Goal: Task Accomplishment & Management: Complete application form

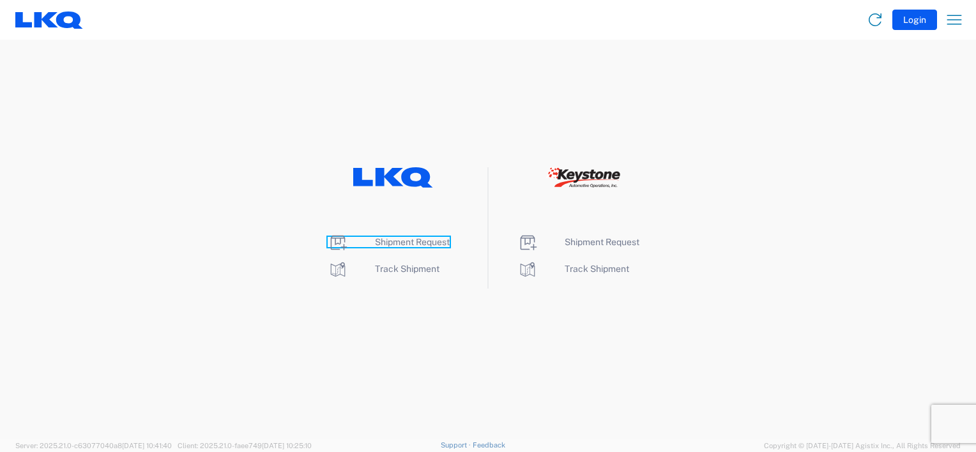
click at [390, 238] on span "Shipment Request" at bounding box center [412, 242] width 75 height 10
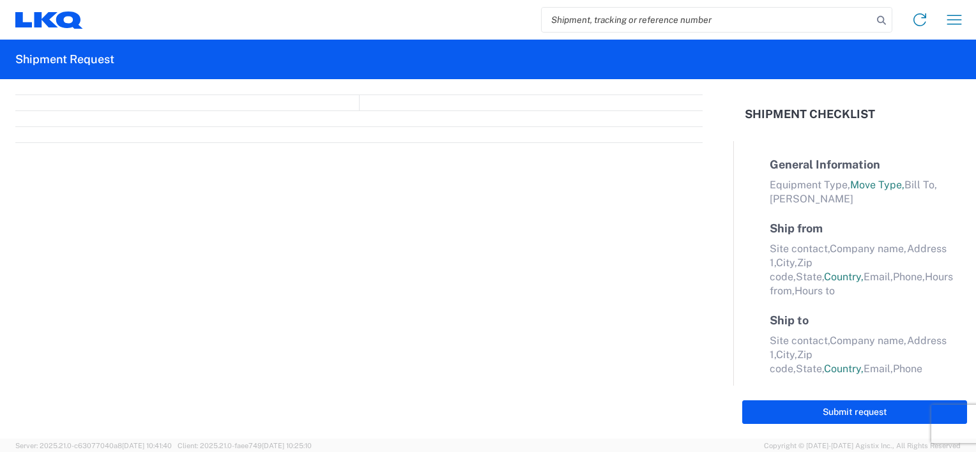
select select "FULL"
select select "LBS"
select select "IN"
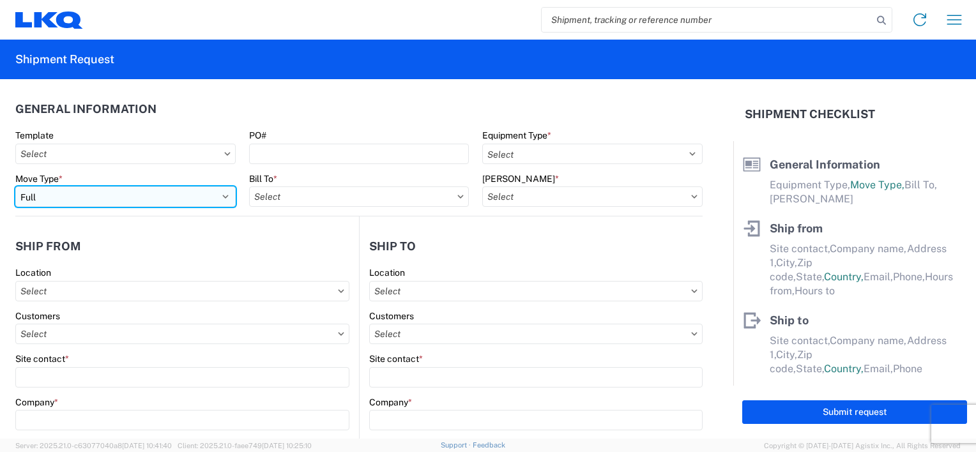
click at [222, 194] on select "Select Full Partial TL" at bounding box center [125, 197] width 220 height 20
